Goal: Task Accomplishment & Management: Manage account settings

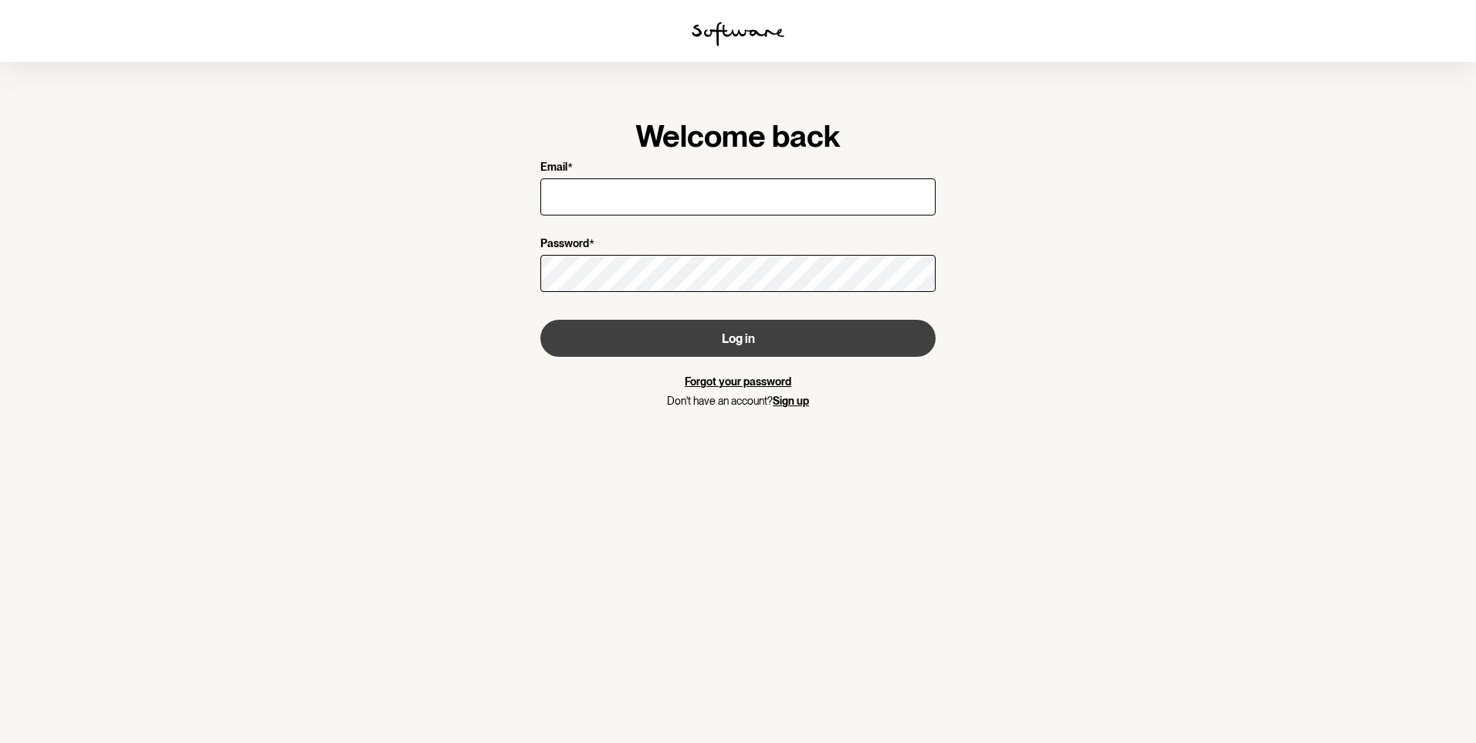
type input "[EMAIL_ADDRESS][DOMAIN_NAME]"
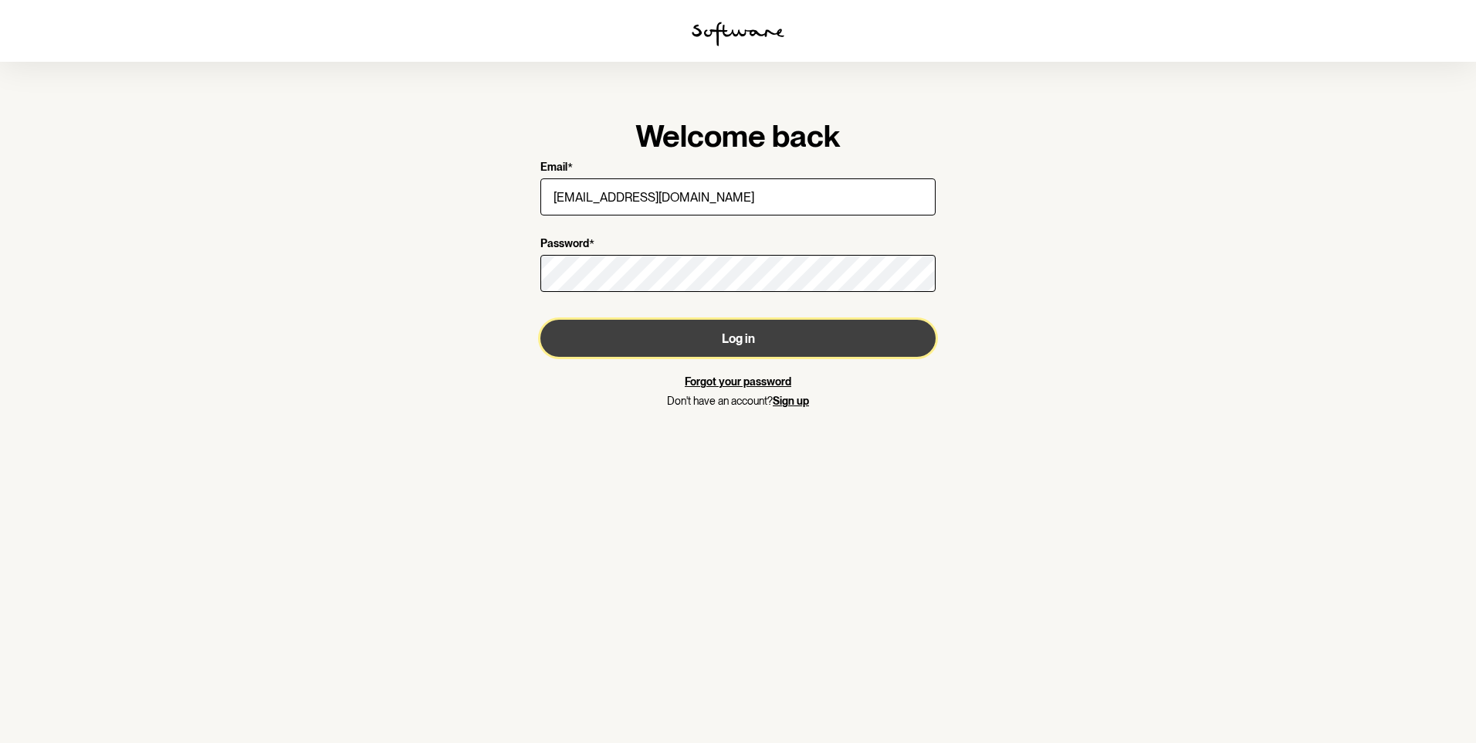
click at [733, 338] on button "Log in" at bounding box center [737, 338] width 395 height 37
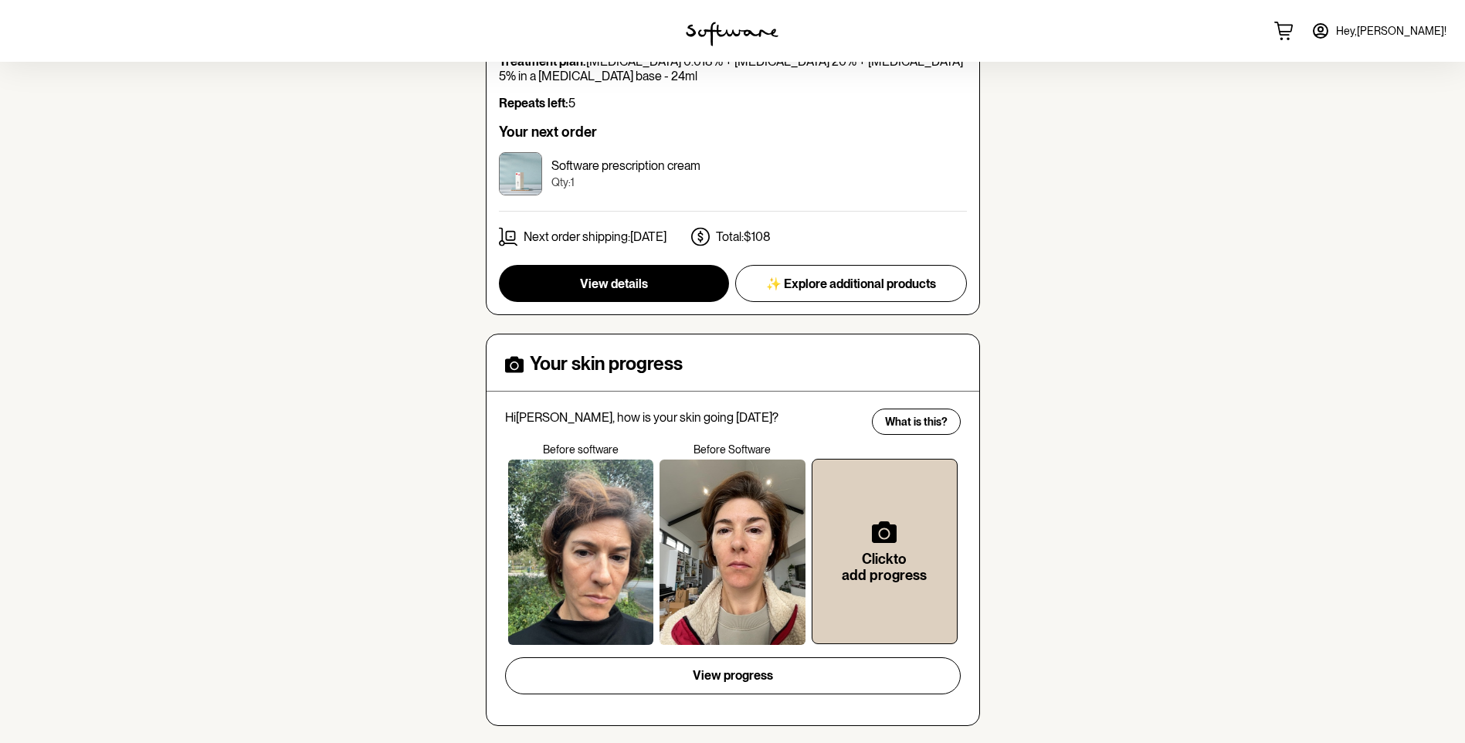
scroll to position [540, 0]
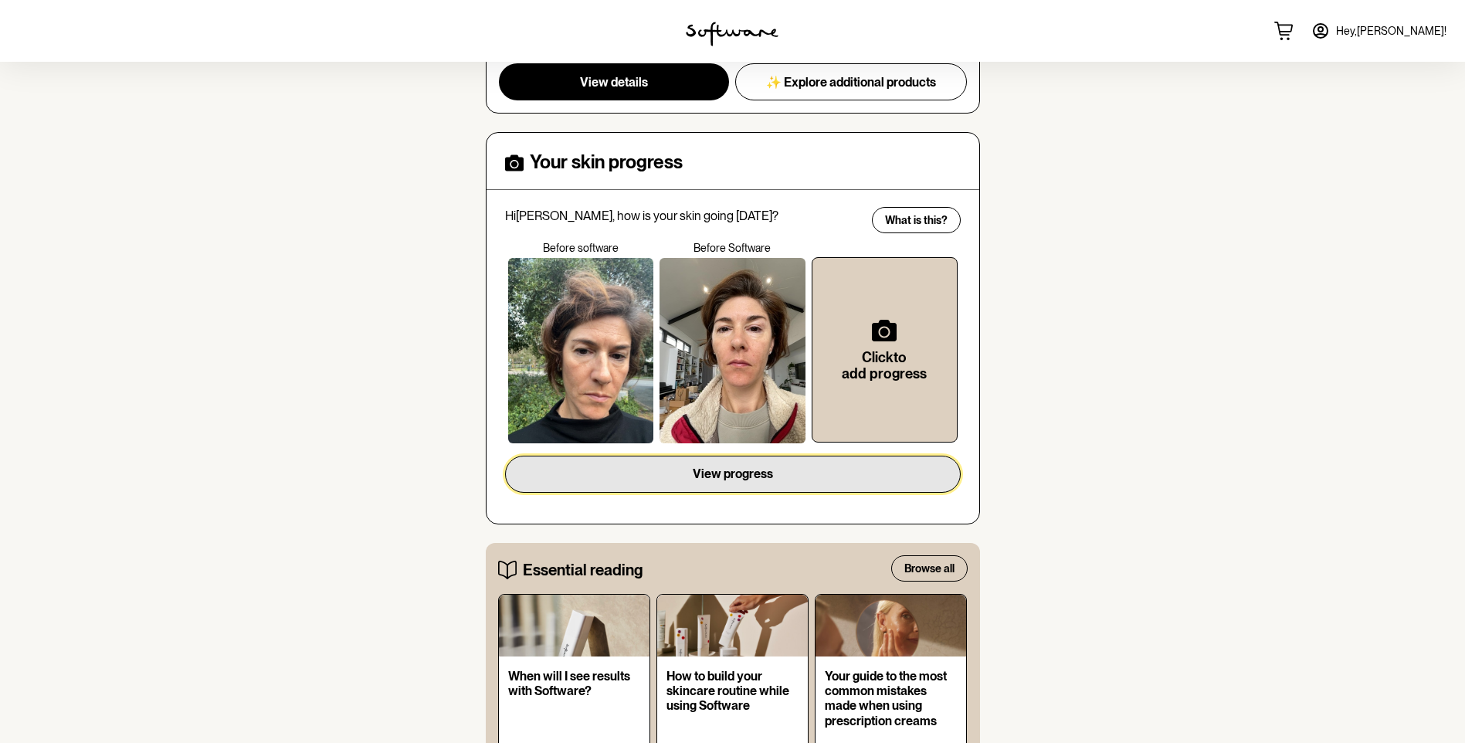
click at [738, 471] on span "View progress" at bounding box center [733, 473] width 80 height 15
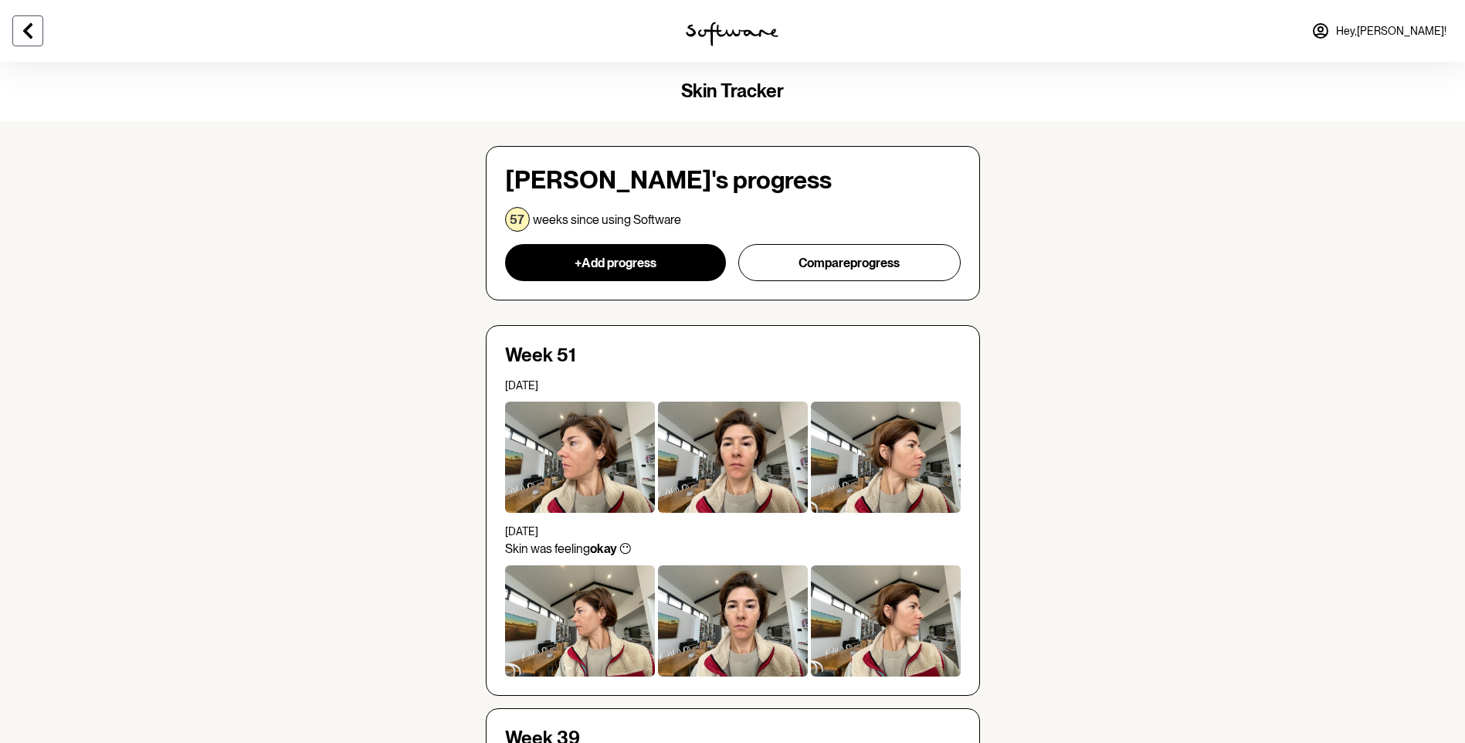
click at [18, 30] on button at bounding box center [27, 30] width 31 height 31
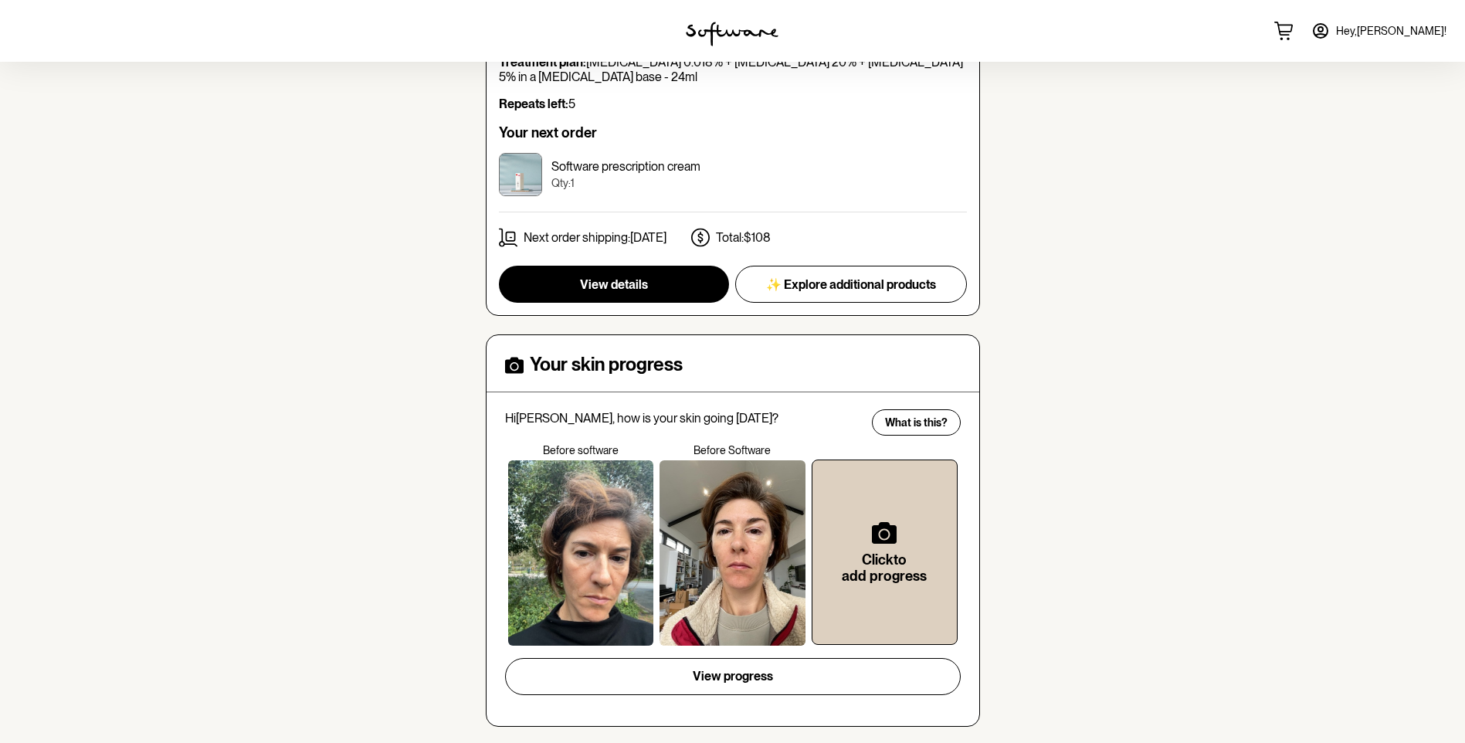
scroll to position [371, 0]
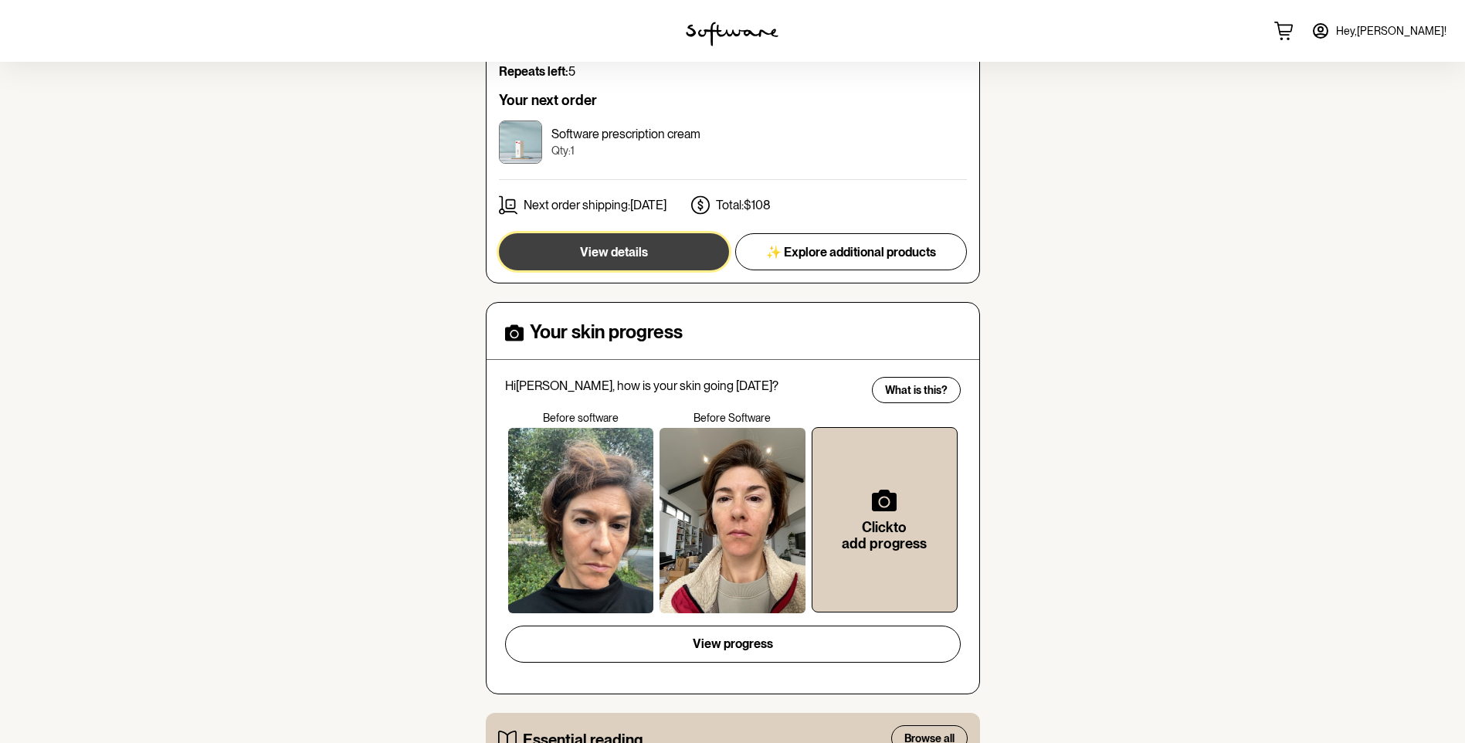
click at [618, 247] on span "View details" at bounding box center [614, 252] width 68 height 15
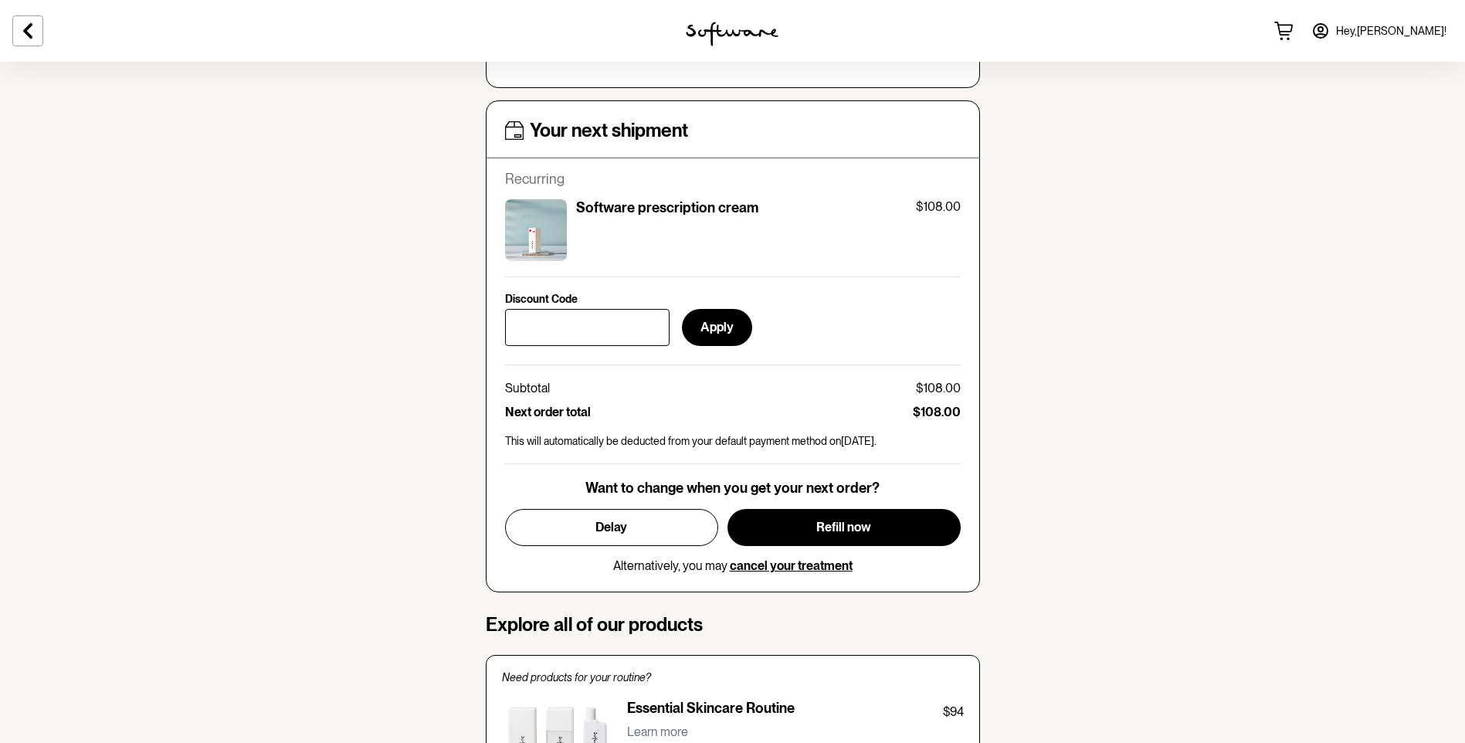
scroll to position [618, 0]
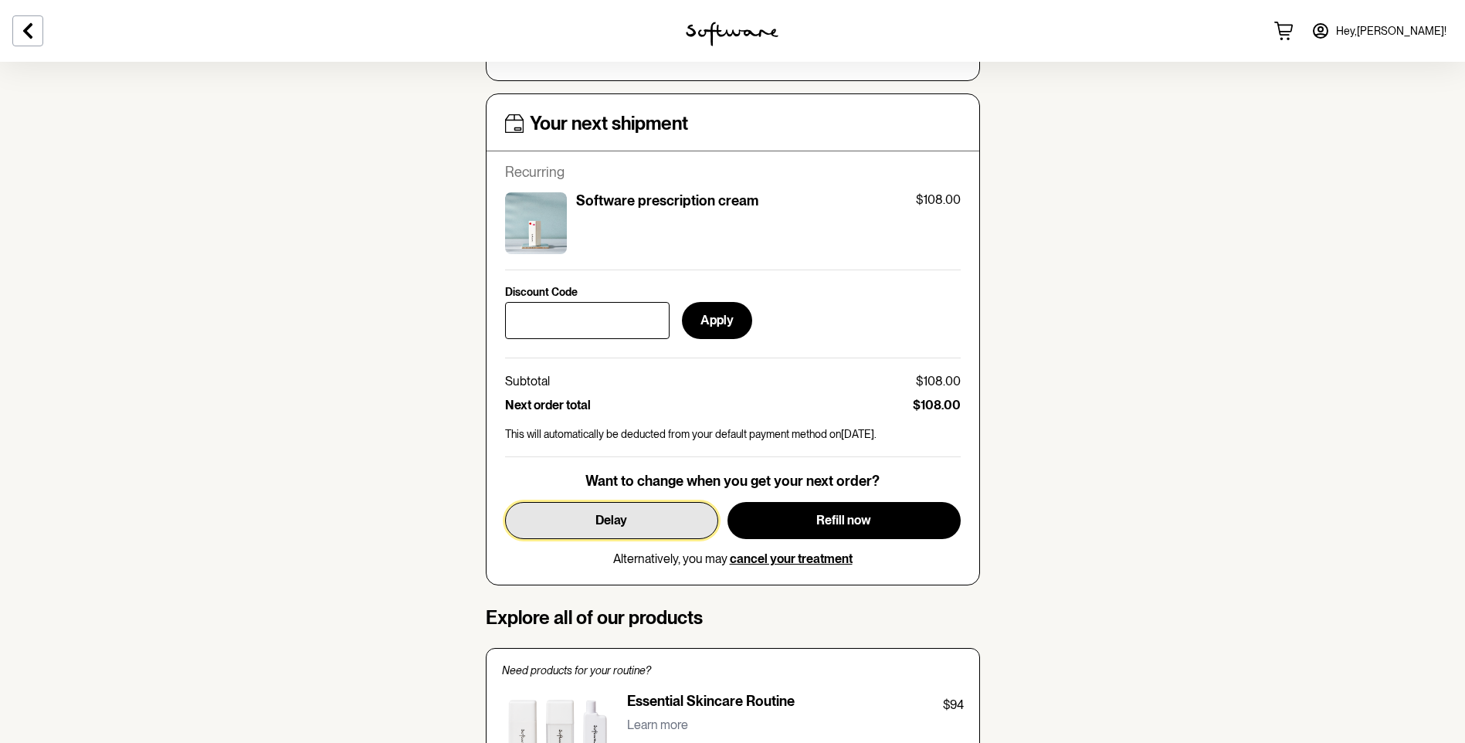
click at [612, 521] on span "Delay" at bounding box center [611, 520] width 32 height 15
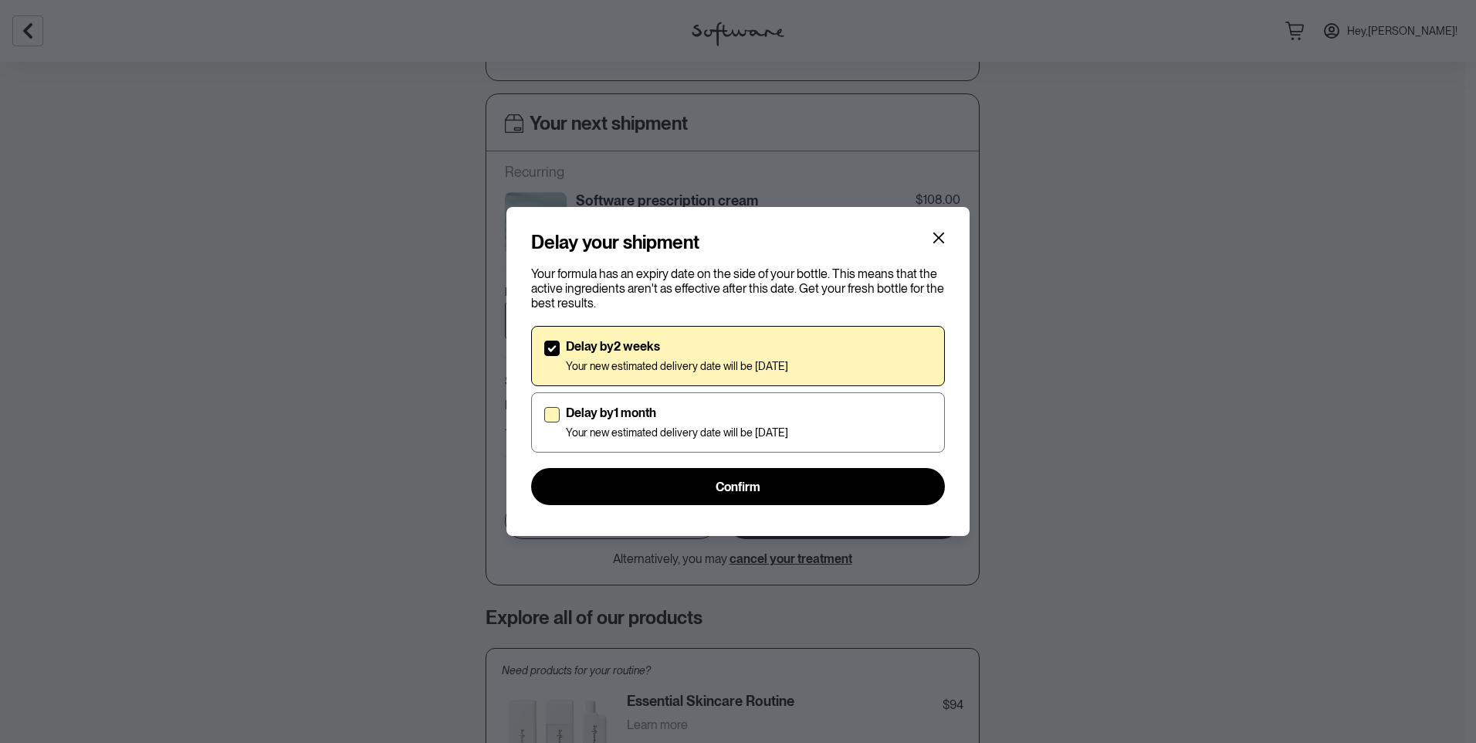
click at [541, 420] on label "Delay by 1 month Your new estimated delivery date will be [DATE]" at bounding box center [738, 422] width 414 height 60
click at [544, 422] on input "Delay by 1 month Your new estimated delivery date will be [DATE]" at bounding box center [544, 422] width 1 height 1
checkbox input "true"
checkbox input "false"
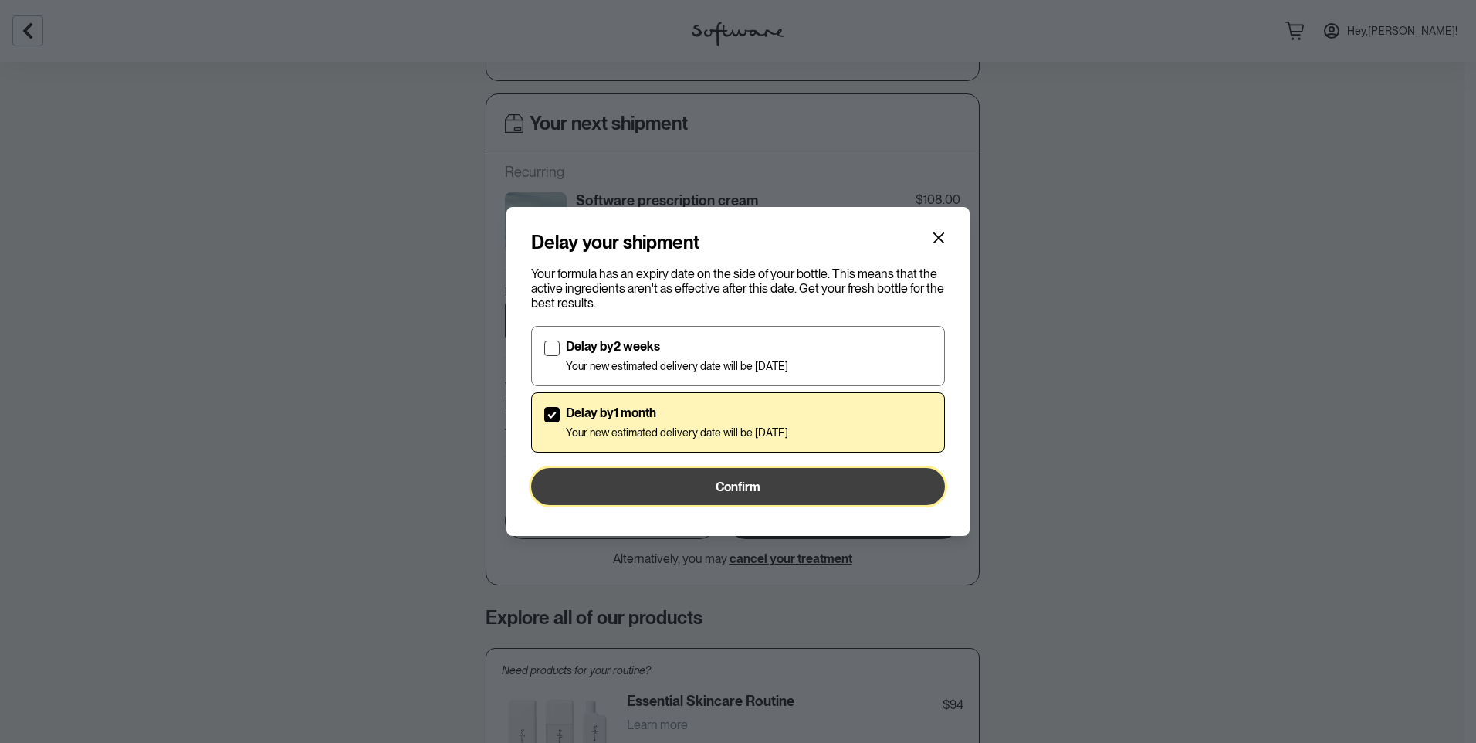
click at [761, 493] on button "Confirm" at bounding box center [738, 486] width 414 height 37
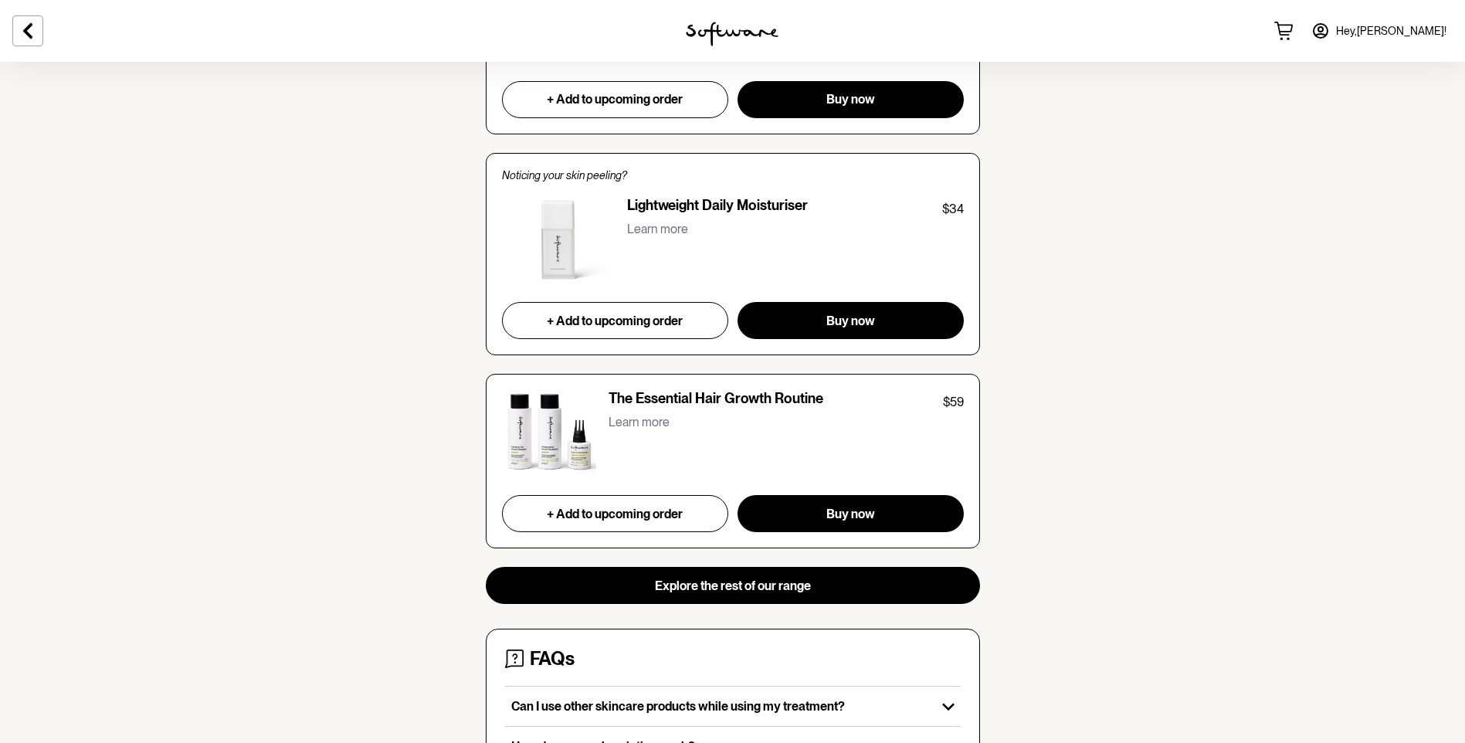
scroll to position [1544, 0]
